Goal: Entertainment & Leisure: Consume media (video, audio)

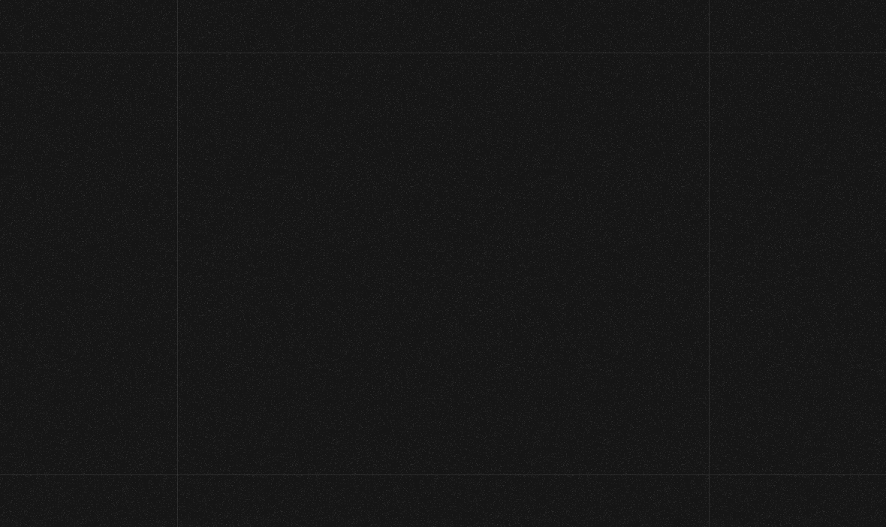
scroll to position [148, 0]
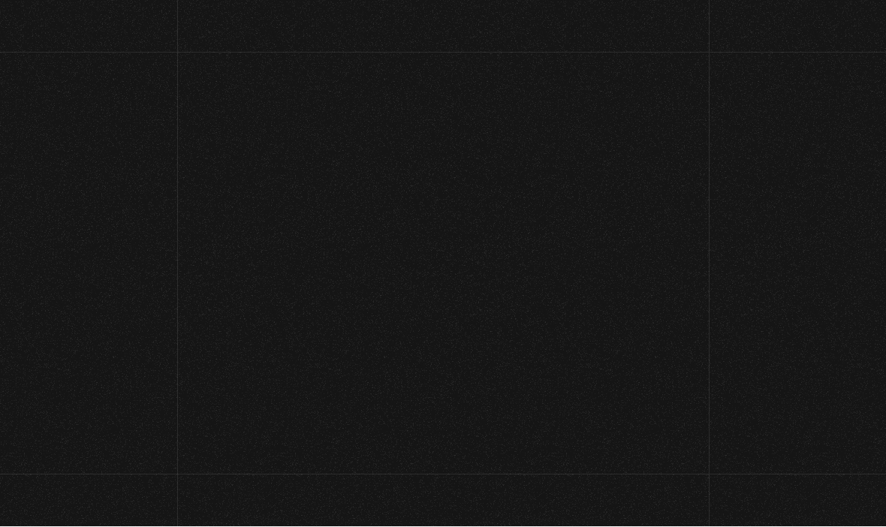
click at [461, 242] on link "Iniciar Sesión" at bounding box center [443, 248] width 95 height 12
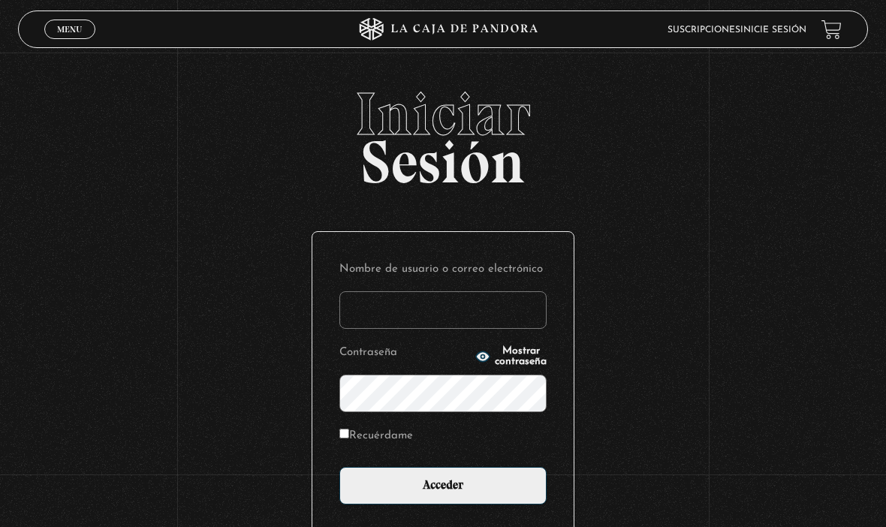
type input "esreyna1@hotmail.com"
click at [443, 494] on input "Acceder" at bounding box center [442, 486] width 207 height 38
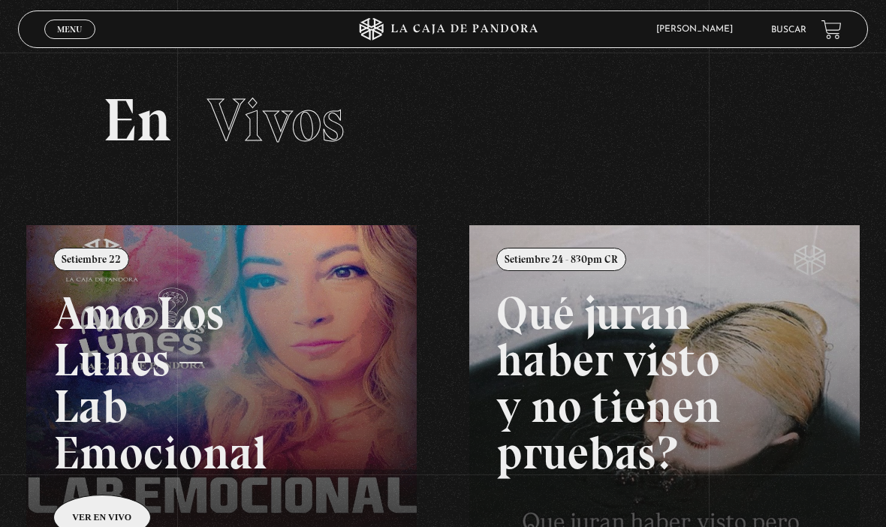
click at [67, 29] on span "Menu" at bounding box center [69, 29] width 25 height 9
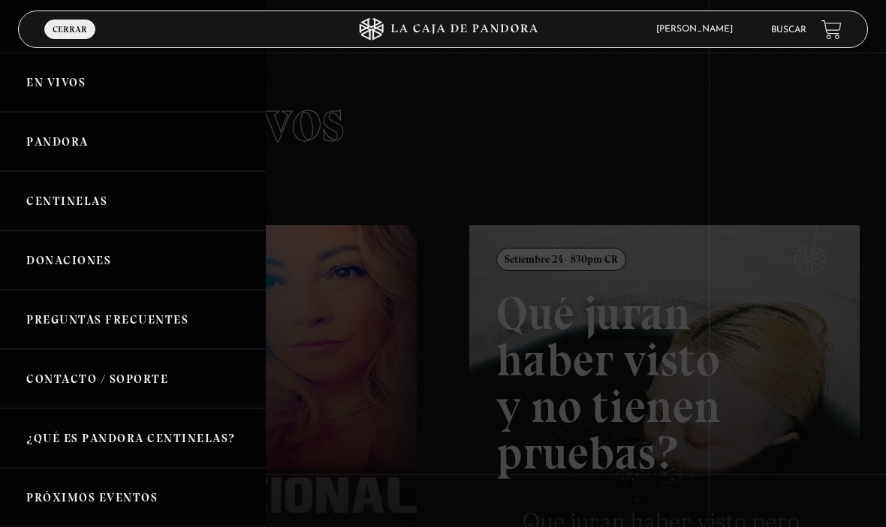
click at [81, 206] on link "Centinelas" at bounding box center [133, 200] width 266 height 59
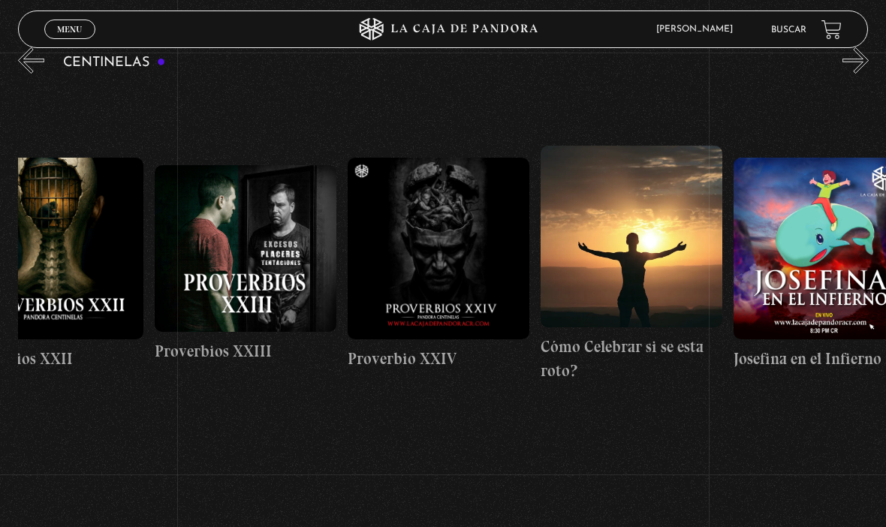
scroll to position [0, 4685]
click at [265, 261] on figure at bounding box center [246, 248] width 182 height 167
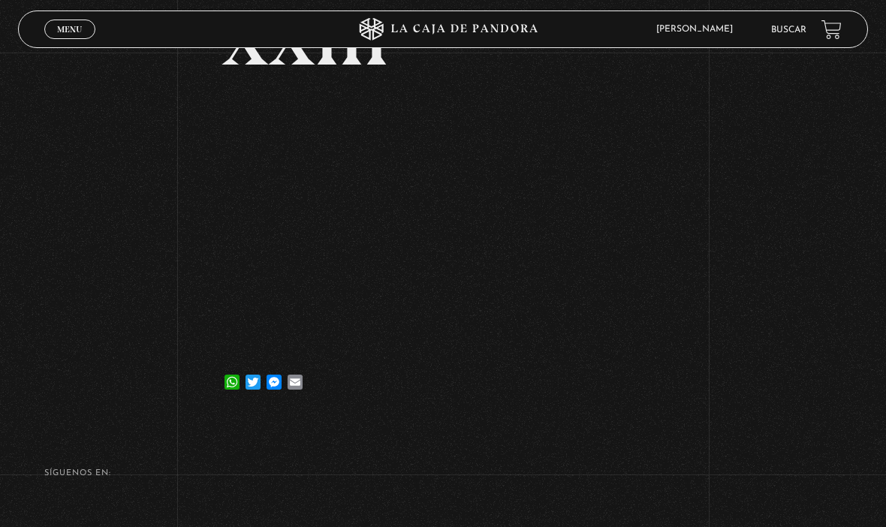
scroll to position [196, 0]
click at [628, 431] on footer "SÍguenos en: La Caja de Pandora, Derechos Reservados 2025 Realizado por" at bounding box center [443, 523] width 886 height 211
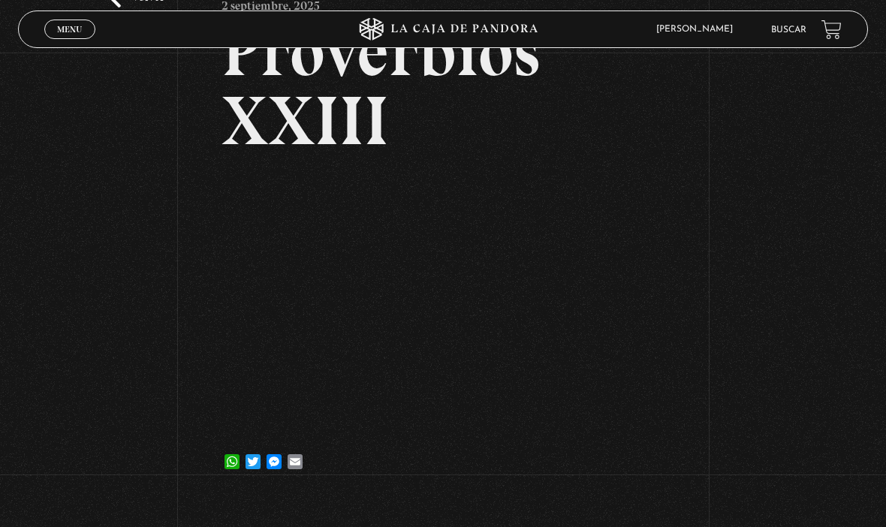
scroll to position [116, 0]
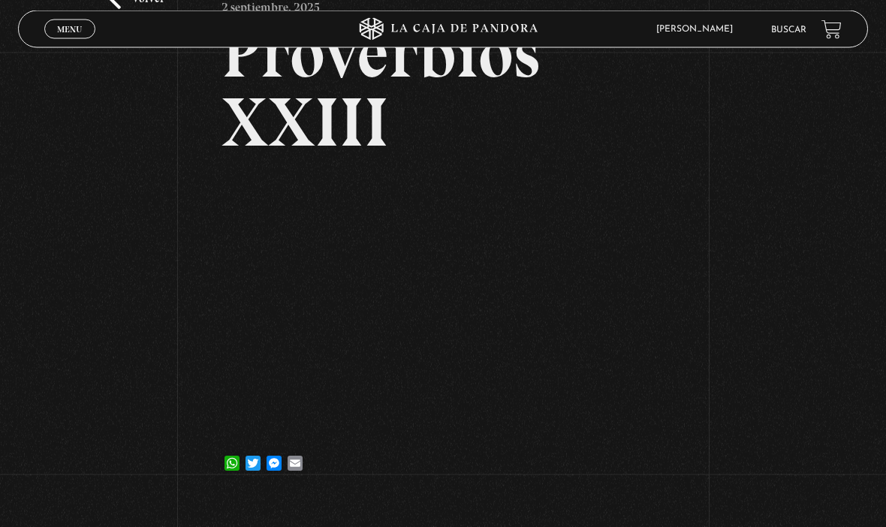
click at [85, 25] on link "Menu Cerrar" at bounding box center [69, 30] width 51 height 20
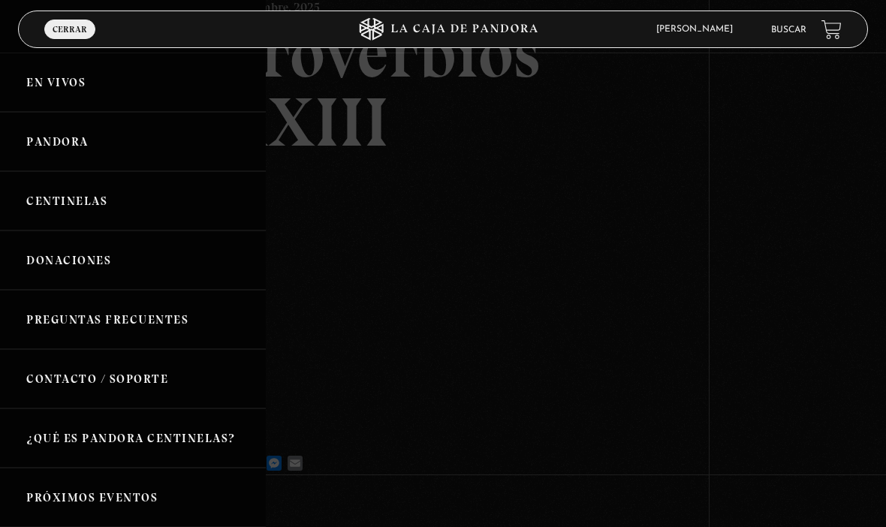
click at [104, 202] on link "Centinelas" at bounding box center [133, 200] width 266 height 59
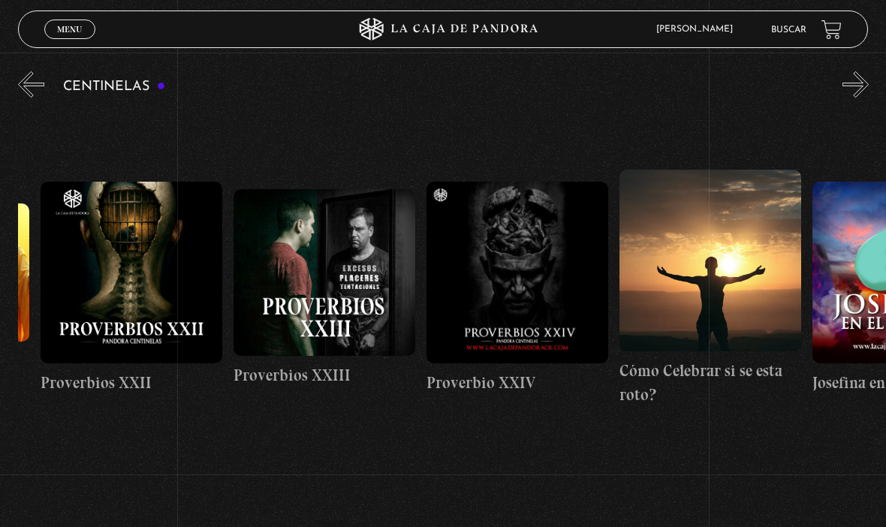
scroll to position [0, 4608]
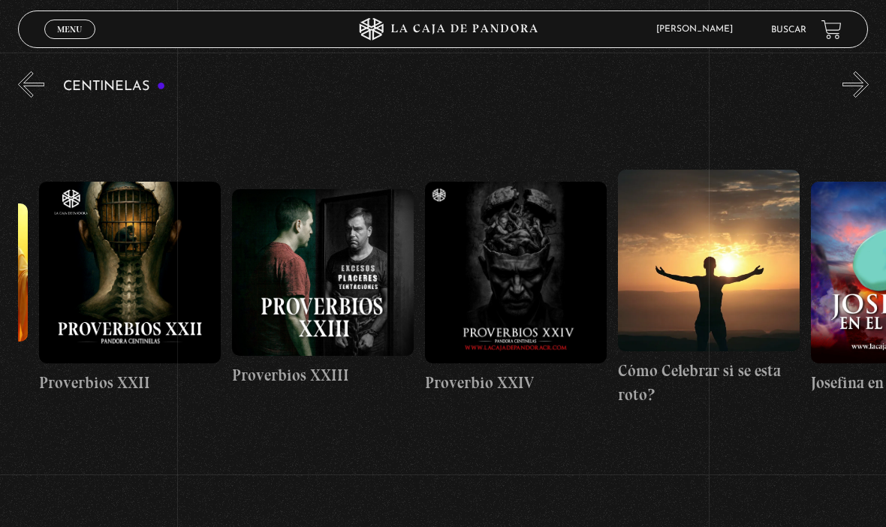
click at [305, 273] on figure at bounding box center [323, 272] width 182 height 167
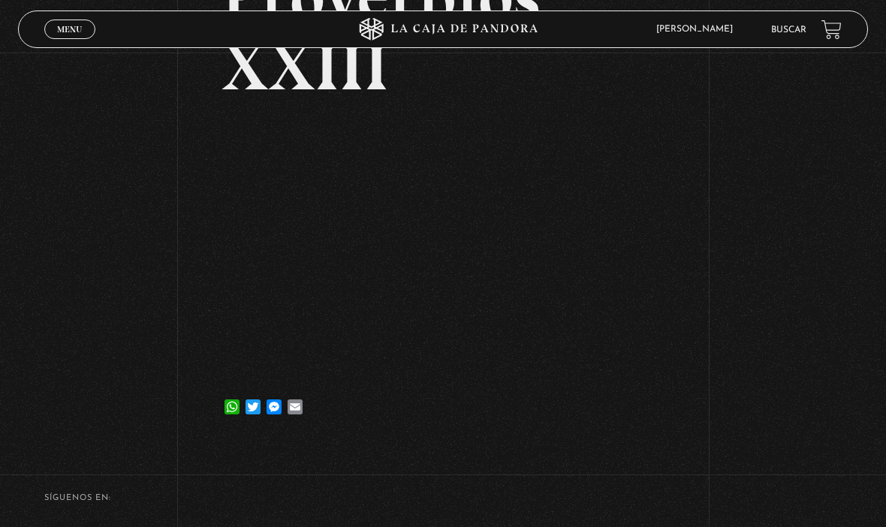
scroll to position [171, 0]
click at [82, 26] on span "Menu" at bounding box center [69, 29] width 25 height 9
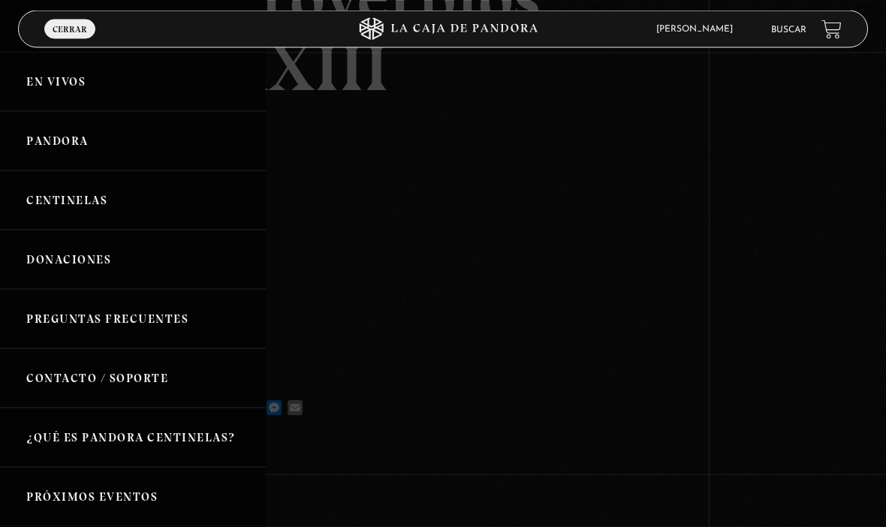
scroll to position [172, 0]
click at [672, 261] on div at bounding box center [443, 263] width 886 height 527
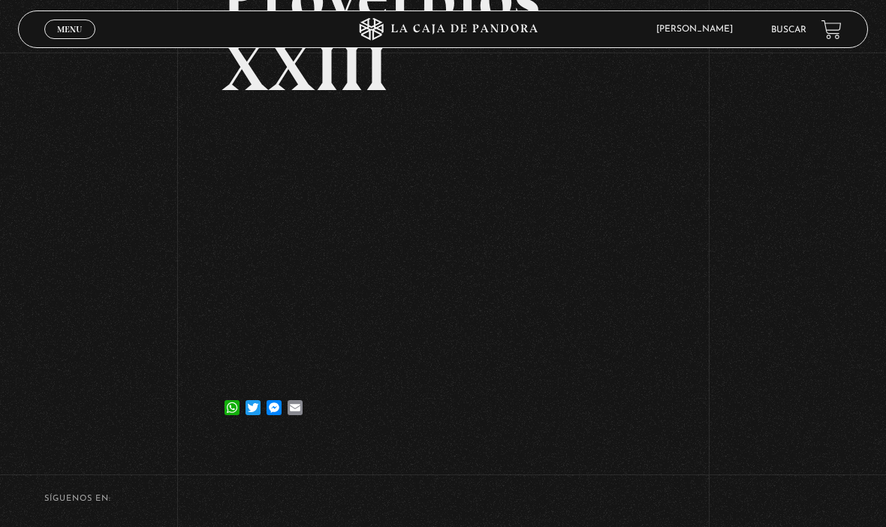
scroll to position [0, 0]
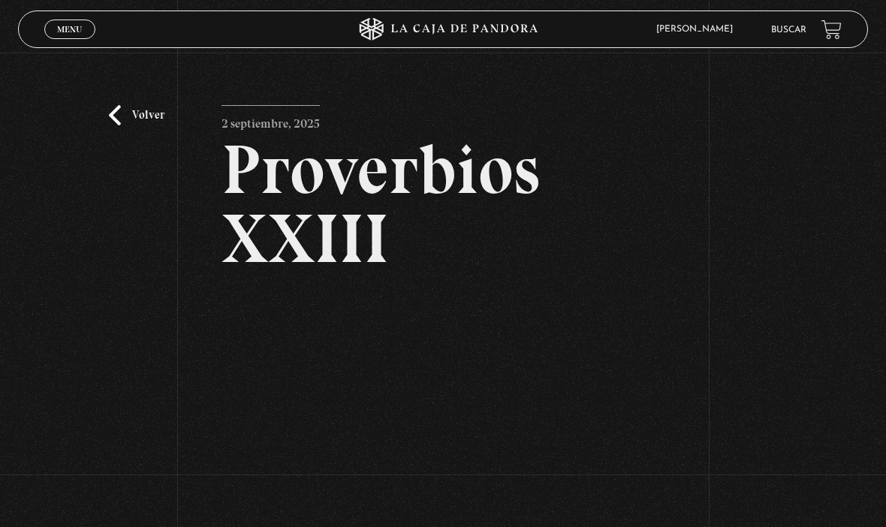
click at [118, 125] on link "Volver" at bounding box center [137, 115] width 56 height 20
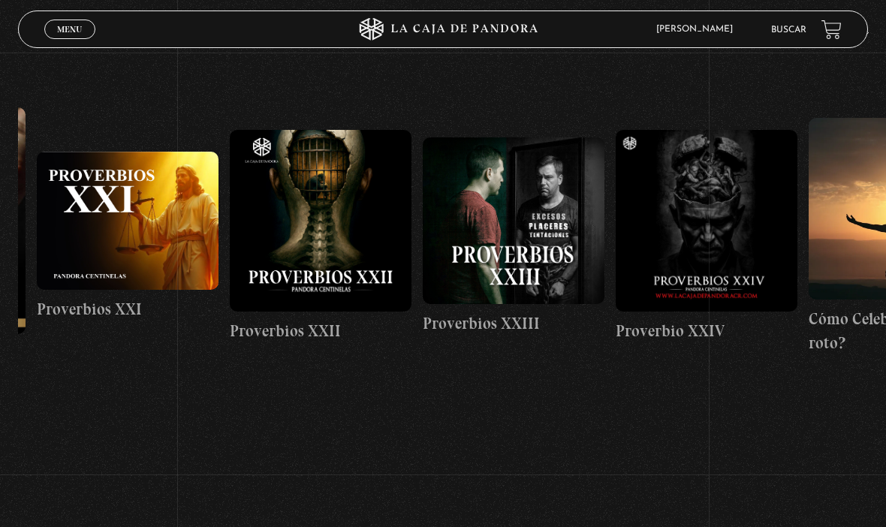
scroll to position [0, 4426]
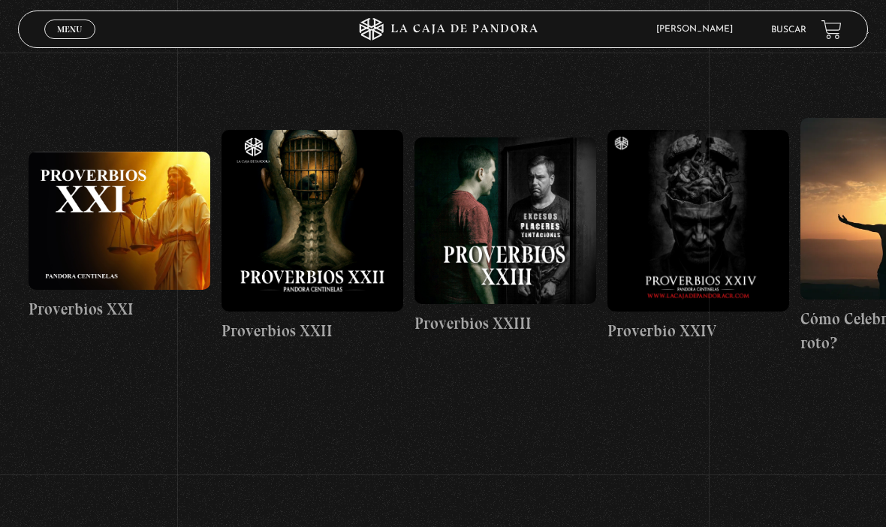
click at [734, 245] on figure at bounding box center [698, 221] width 182 height 182
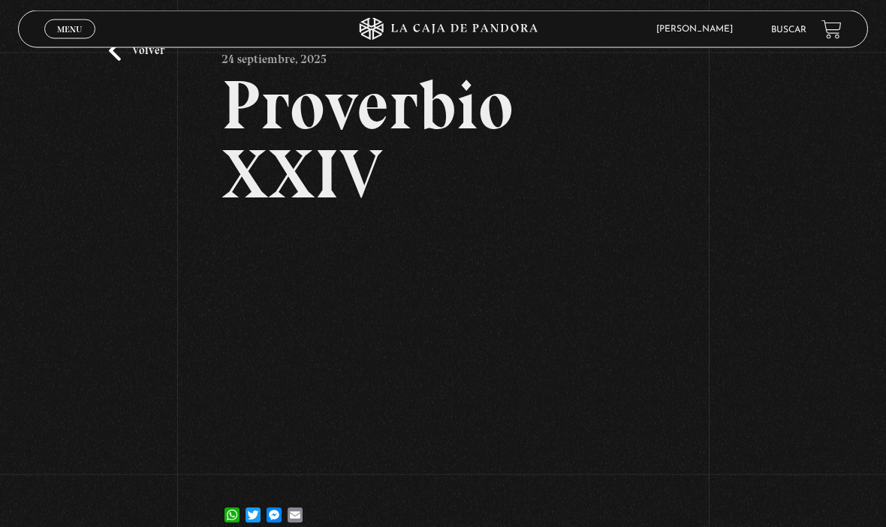
scroll to position [65, 0]
click at [72, 29] on span "Menu" at bounding box center [69, 29] width 25 height 9
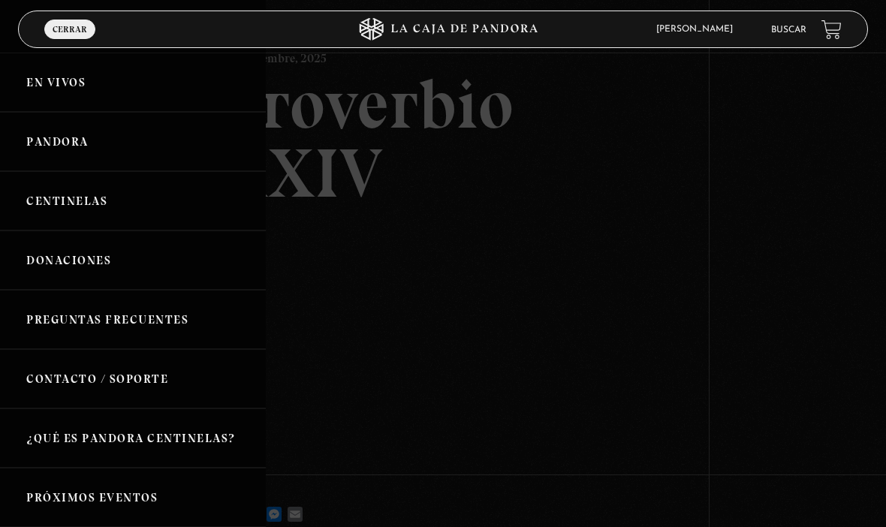
click at [81, 191] on link "Centinelas" at bounding box center [133, 200] width 266 height 59
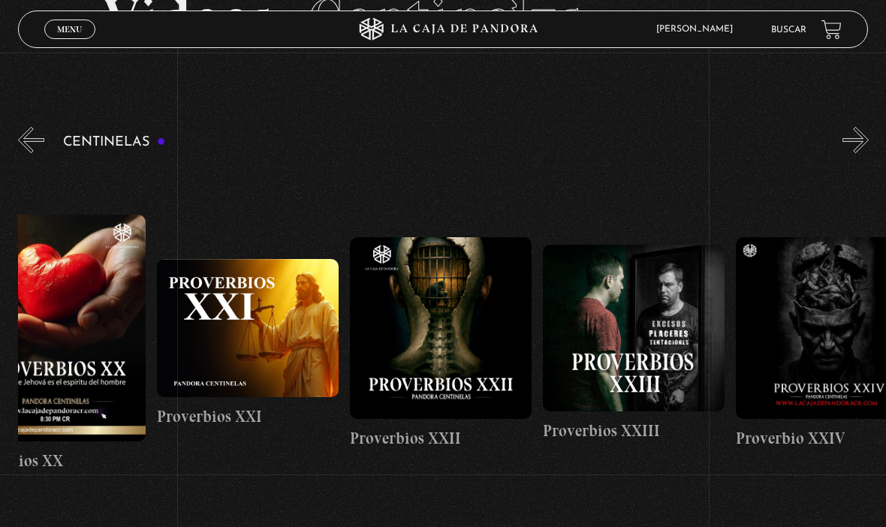
scroll to position [0, 4305]
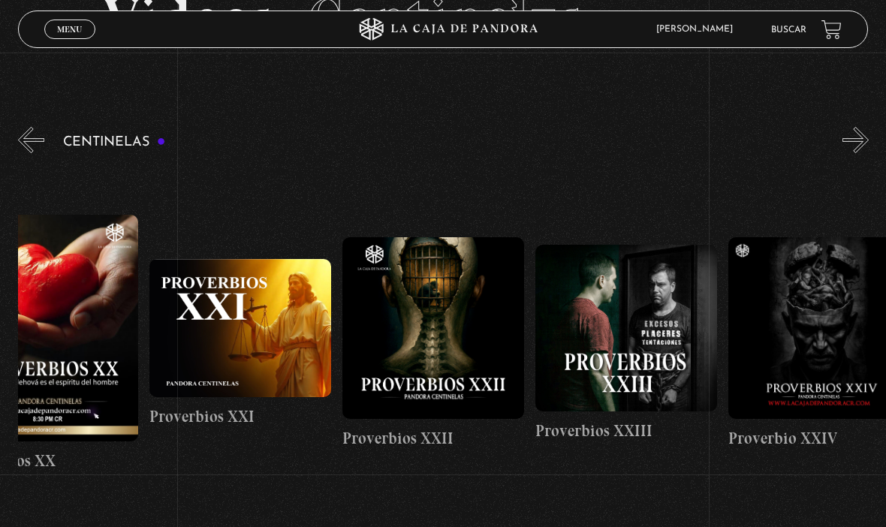
click at [628, 344] on figure at bounding box center [626, 328] width 182 height 167
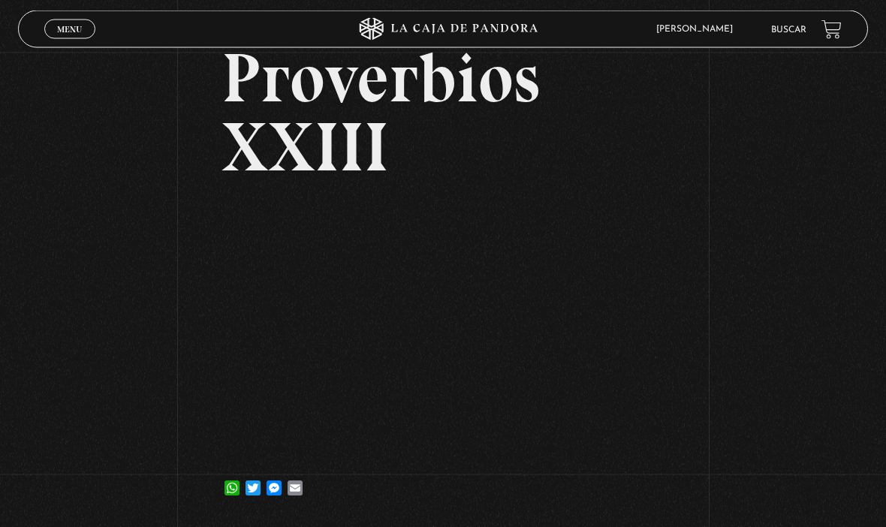
scroll to position [93, 0]
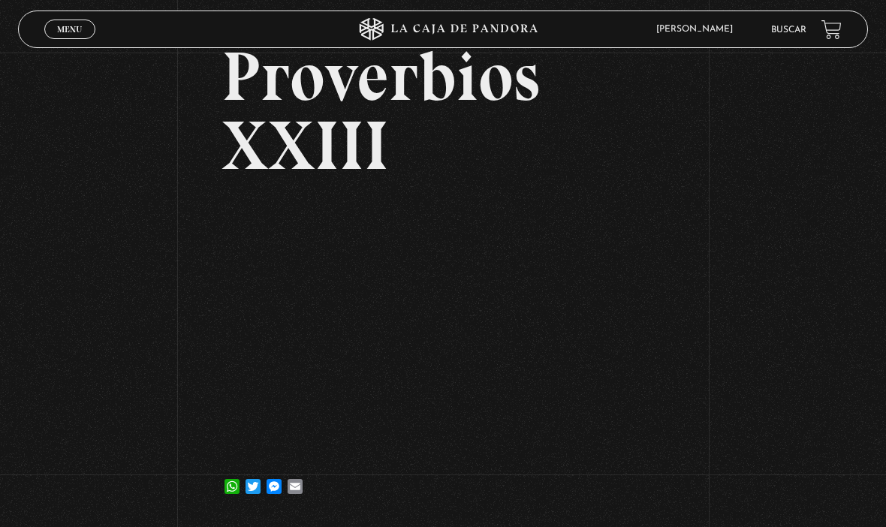
click at [744, 328] on div "Volver [DATE] Proverbios XXIII WhatsApp Twitter Messenger Email" at bounding box center [443, 239] width 886 height 561
